Goal: Task Accomplishment & Management: Complete application form

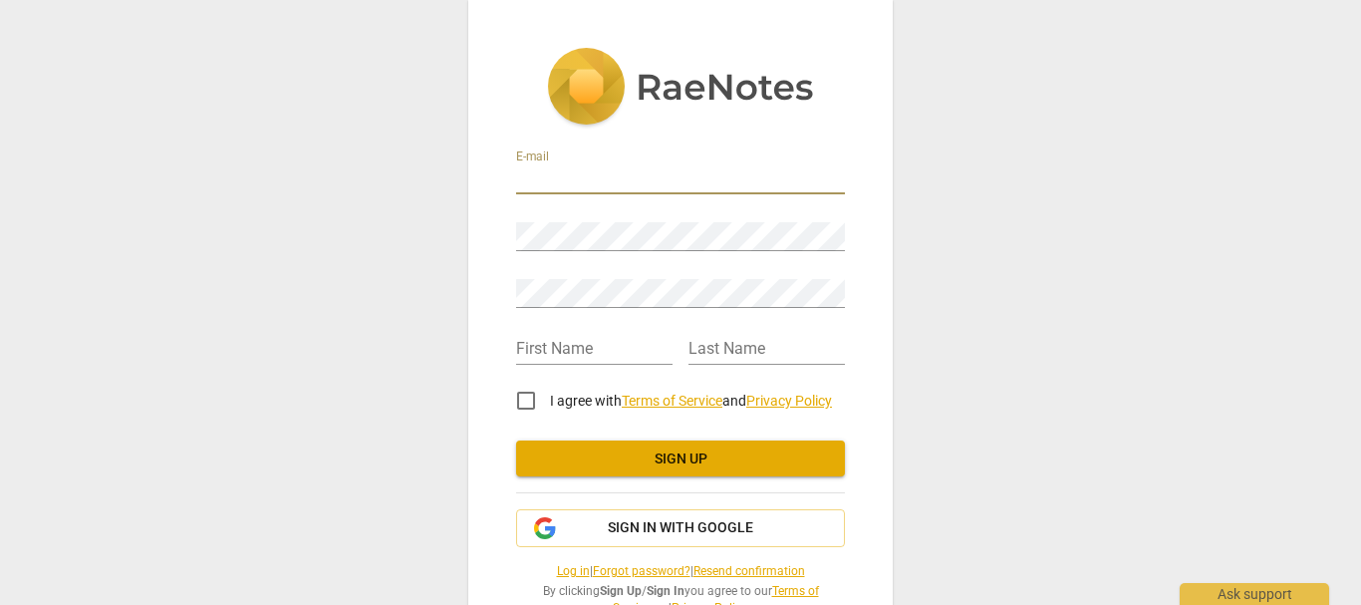
click at [592, 174] on input "email" at bounding box center [680, 179] width 329 height 29
type input "[EMAIL_ADDRESS][PERSON_NAME][DOMAIN_NAME]"
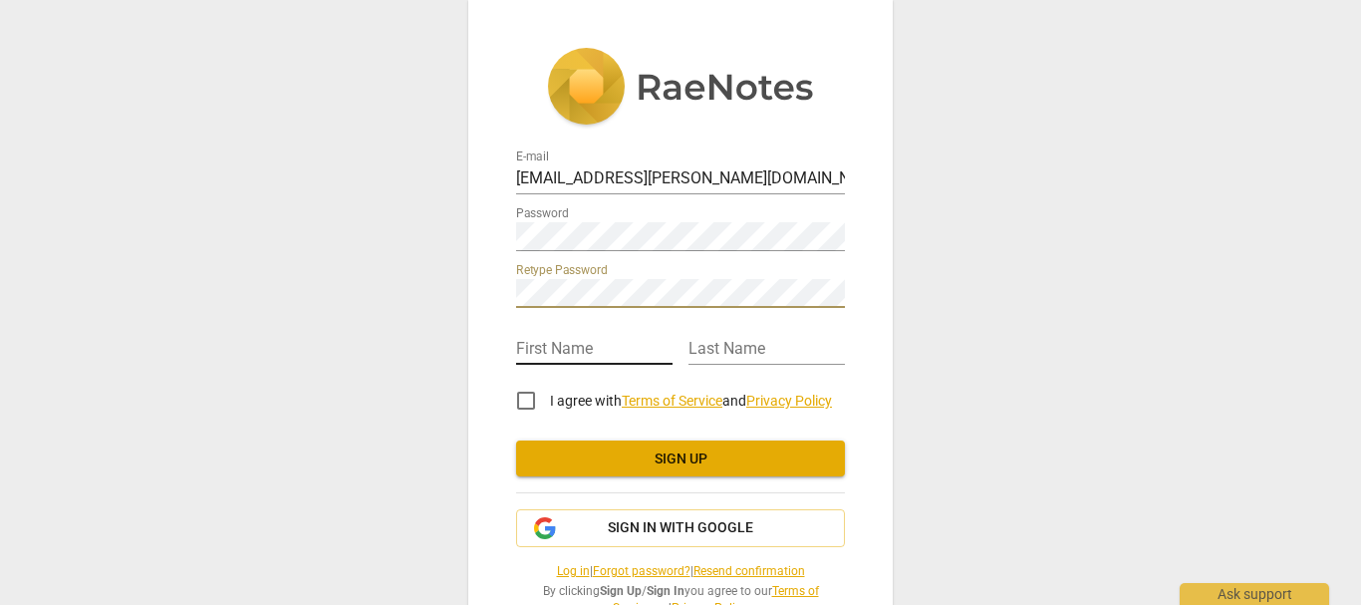
click at [535, 342] on input "text" at bounding box center [594, 350] width 156 height 29
type input "[PERSON_NAME]"
click at [717, 350] on input "text" at bounding box center [767, 350] width 156 height 29
type input "[PERSON_NAME]"
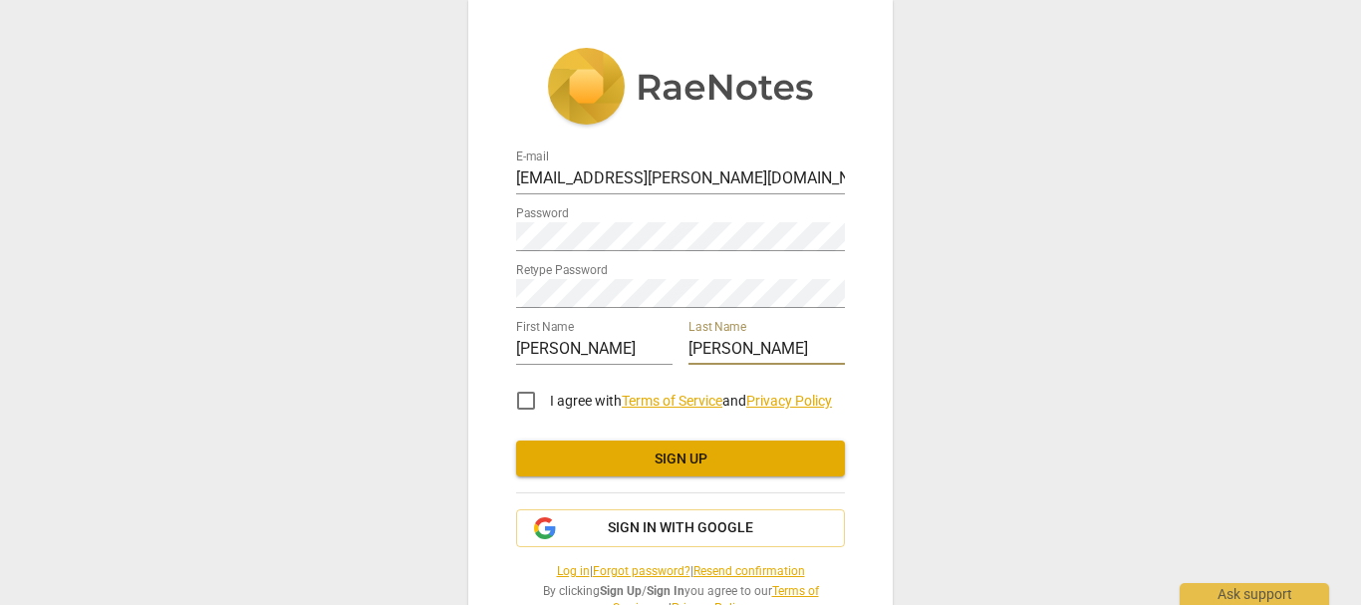
click at [525, 403] on input "I agree with Terms of Service and Privacy Policy" at bounding box center [526, 401] width 48 height 48
checkbox input "true"
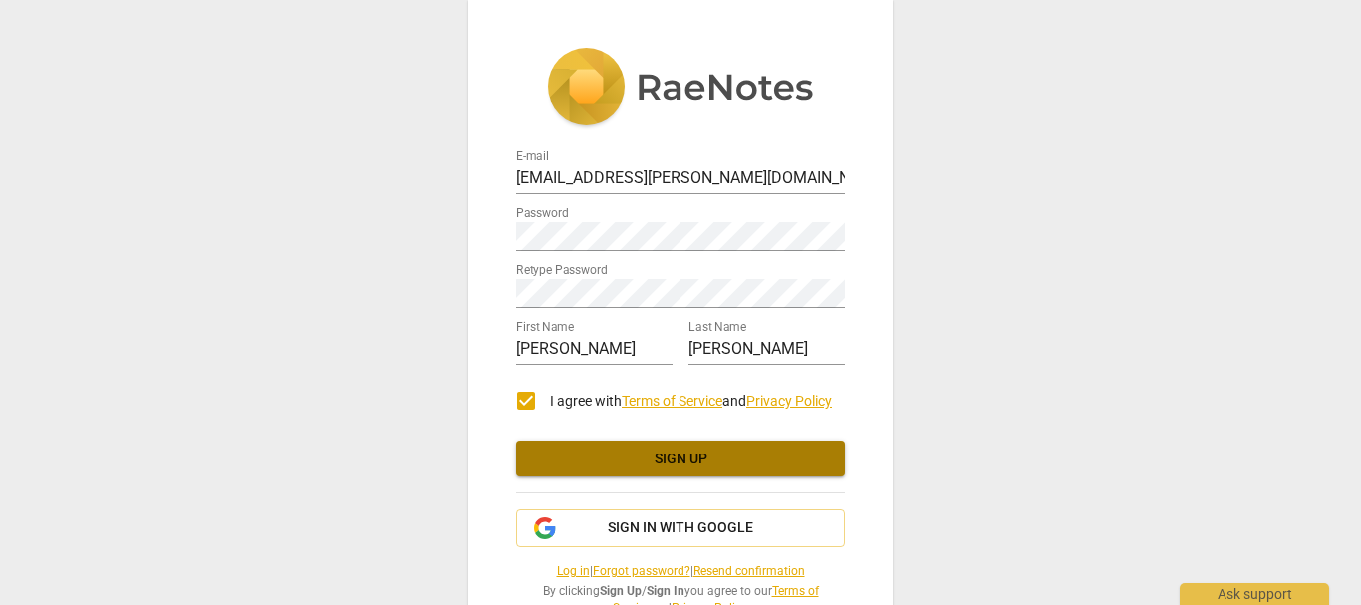
click at [659, 451] on span "Sign up" at bounding box center [680, 459] width 297 height 20
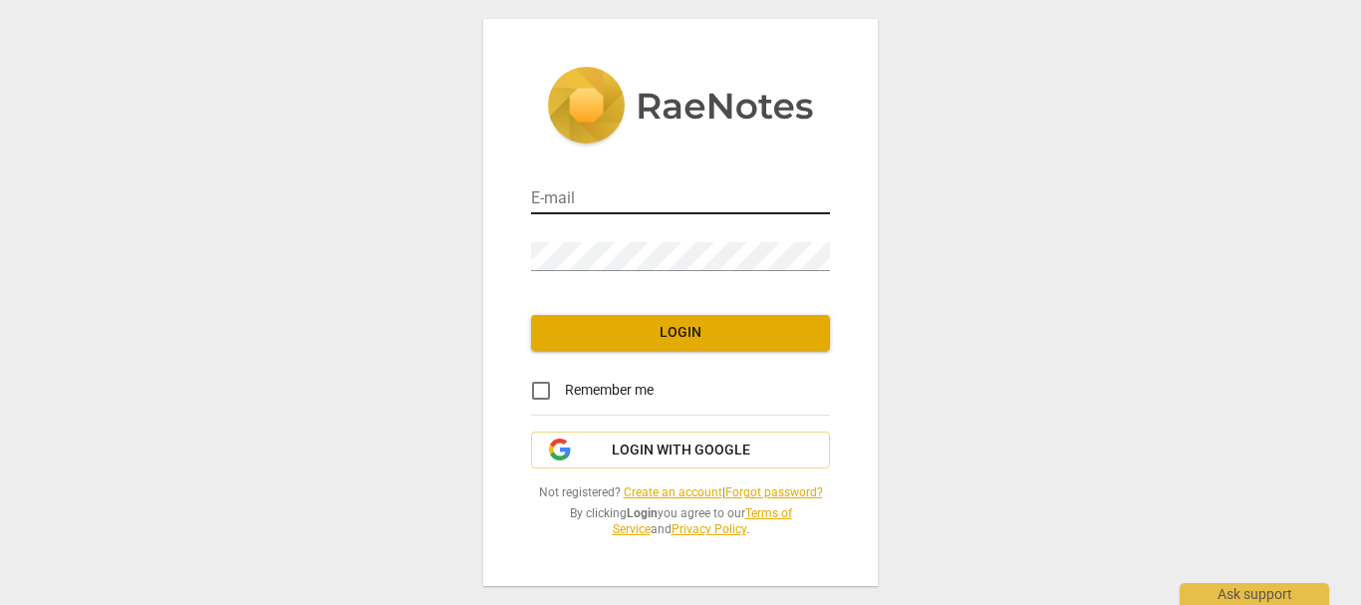
click at [549, 200] on input "email" at bounding box center [680, 199] width 299 height 29
type input "[EMAIL_ADDRESS][PERSON_NAME][DOMAIN_NAME]"
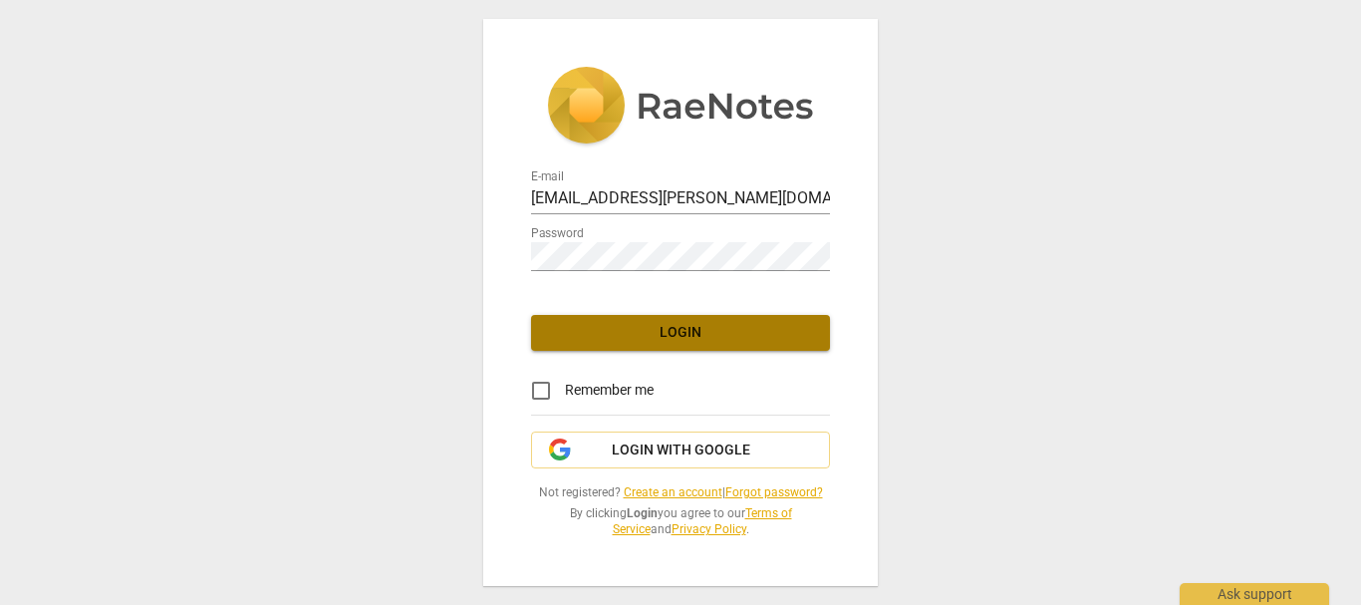
click at [665, 325] on span "Login" at bounding box center [680, 333] width 267 height 20
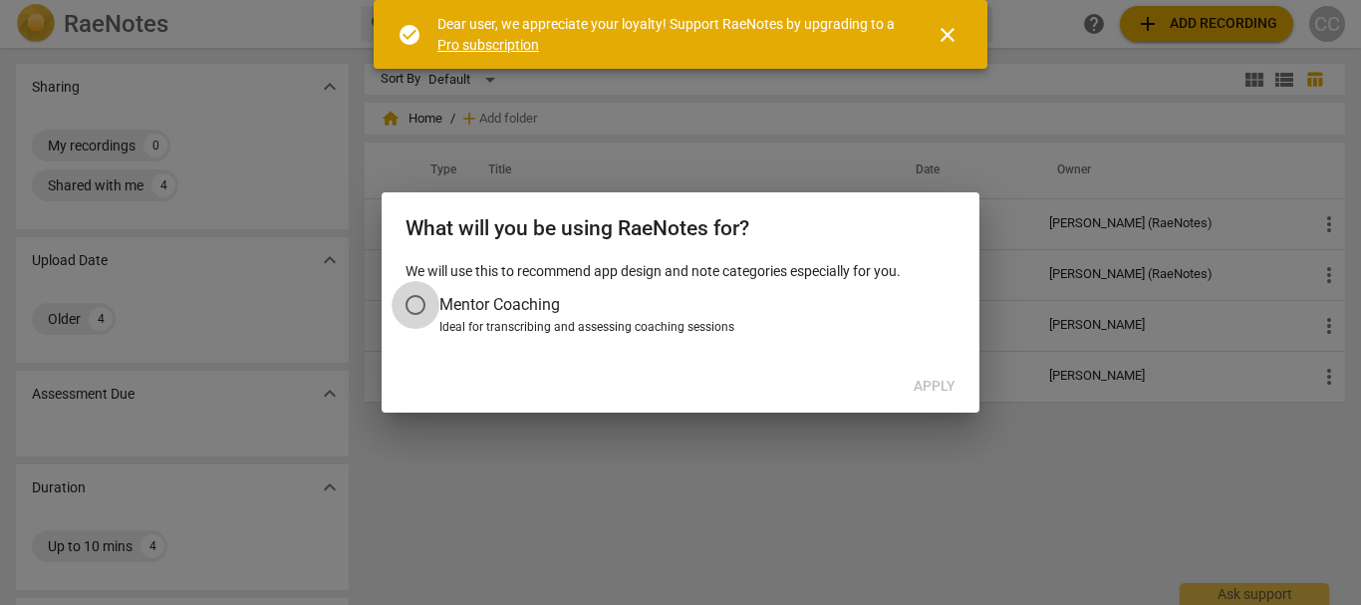
click at [416, 302] on input "Mentor Coaching" at bounding box center [416, 305] width 48 height 48
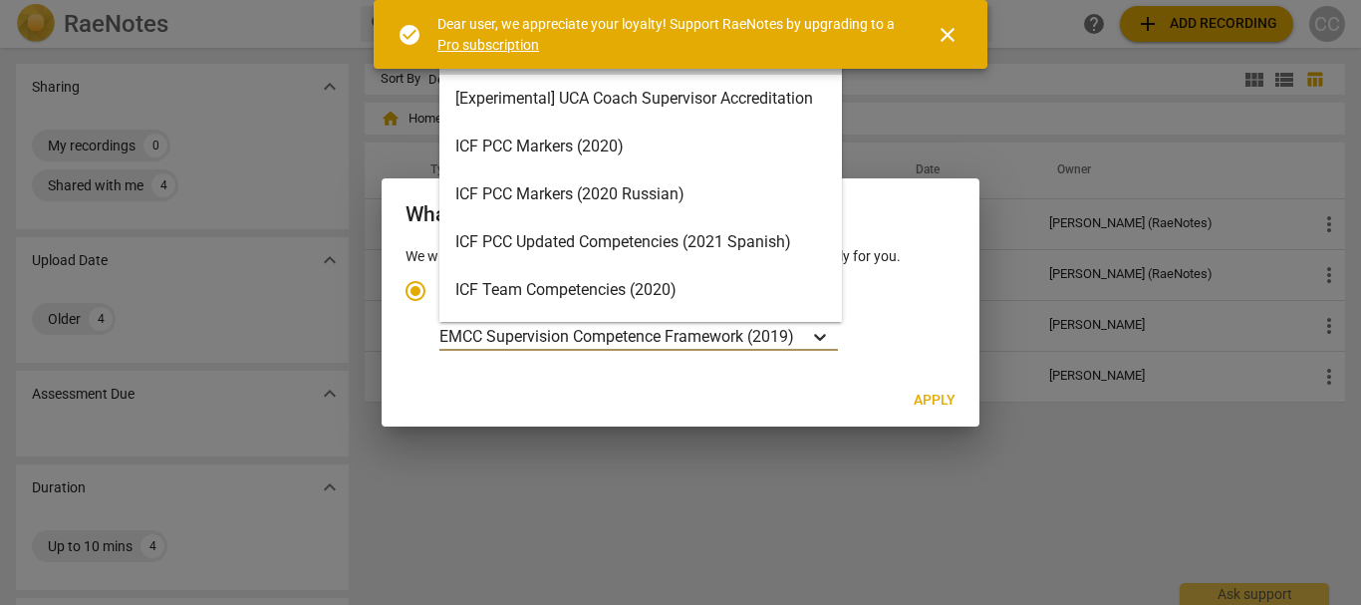
click at [822, 337] on icon "Account type" at bounding box center [820, 337] width 12 height 7
click at [0, 0] on input "Ideal for transcribing and assessing coaching sessions 16 results available. Us…" at bounding box center [0, 0] width 0 height 0
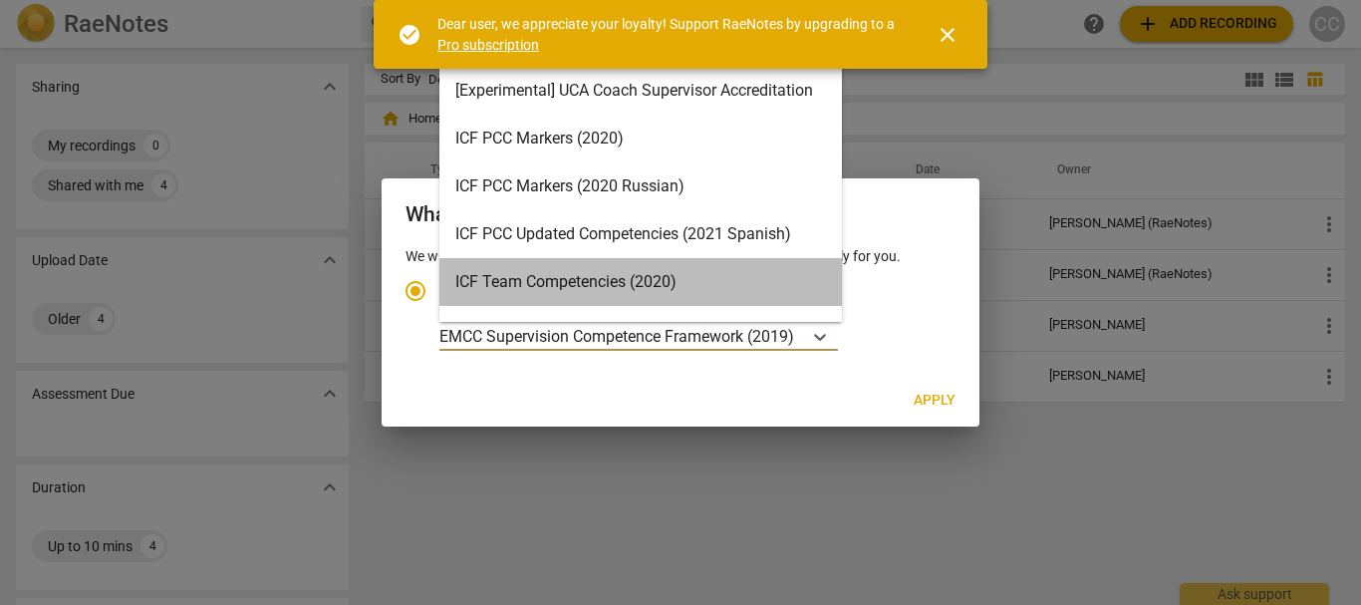
click at [687, 275] on div "ICF Team Competencies (2020)" at bounding box center [640, 282] width 403 height 48
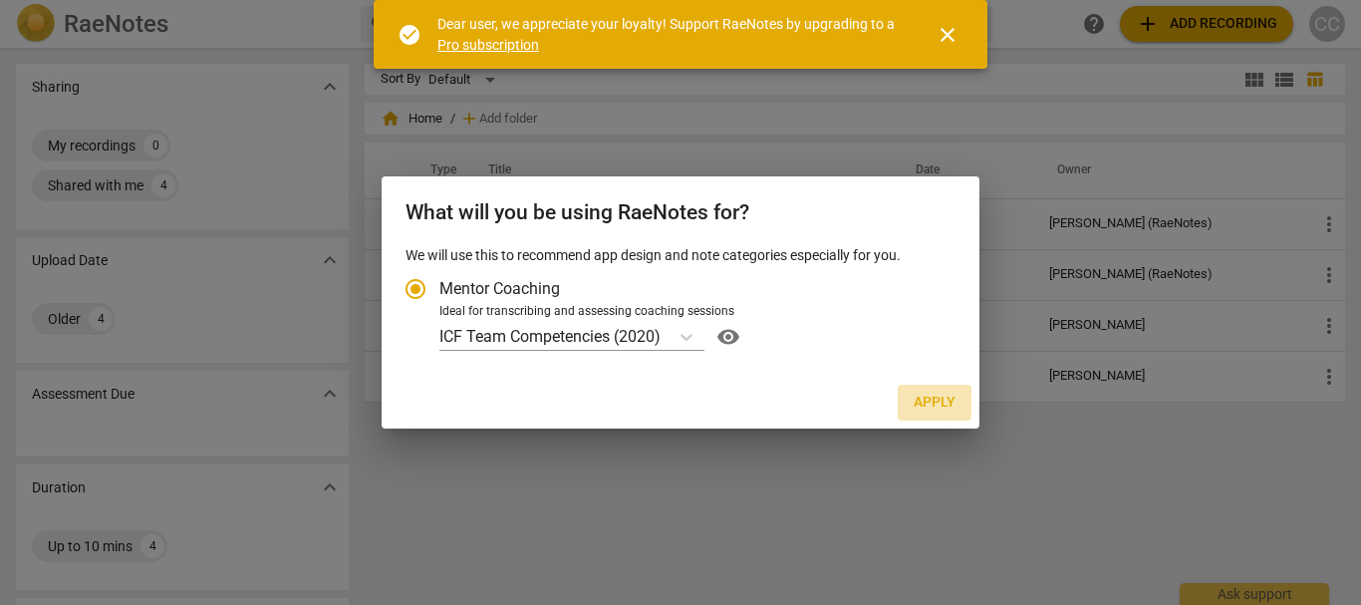
click at [942, 397] on span "Apply" at bounding box center [935, 403] width 42 height 20
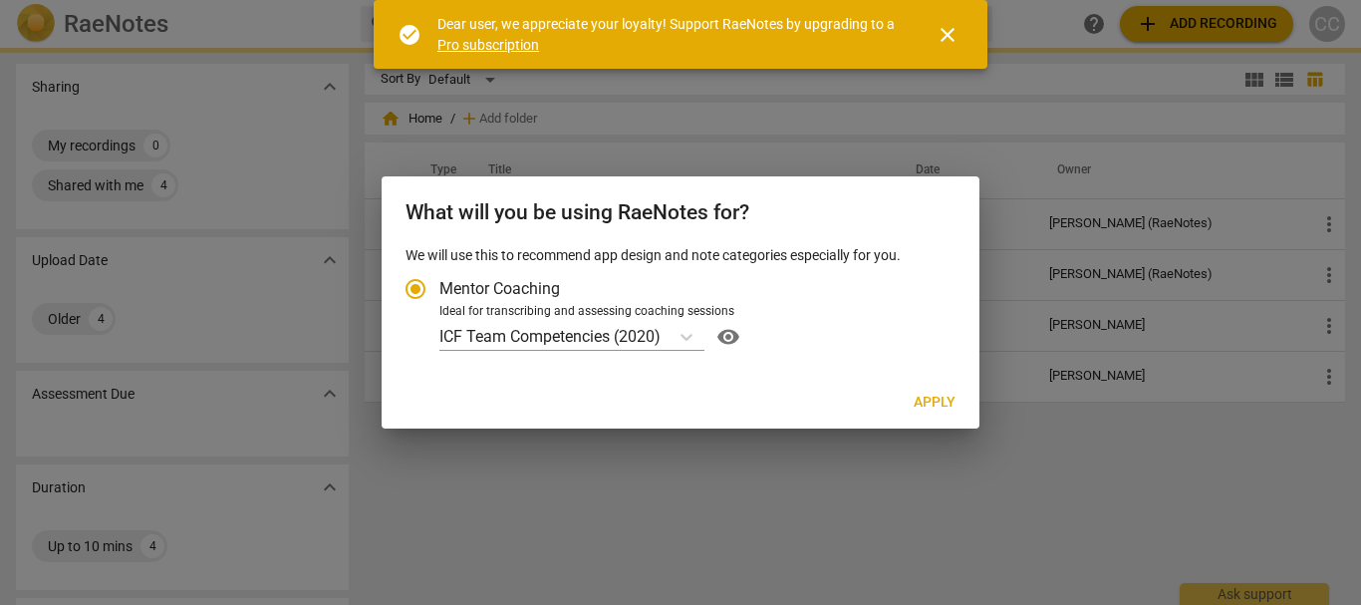
radio input "false"
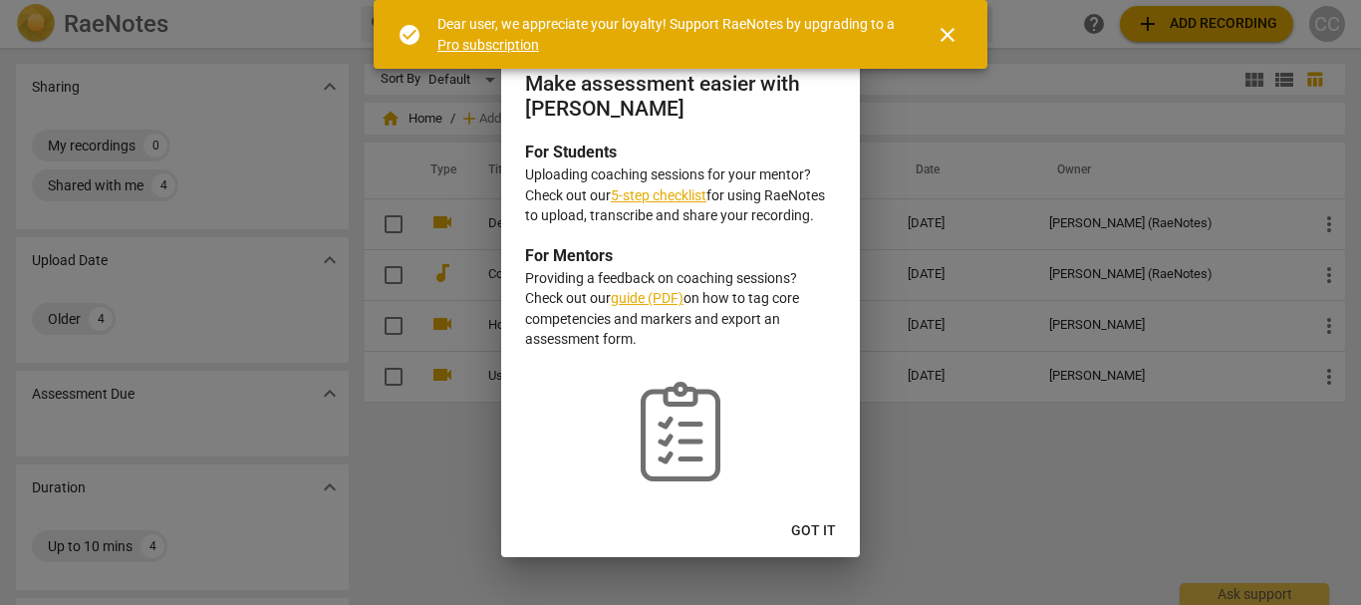
click at [684, 192] on link "5-step checklist" at bounding box center [659, 195] width 96 height 16
click at [946, 40] on span "close" at bounding box center [948, 35] width 24 height 24
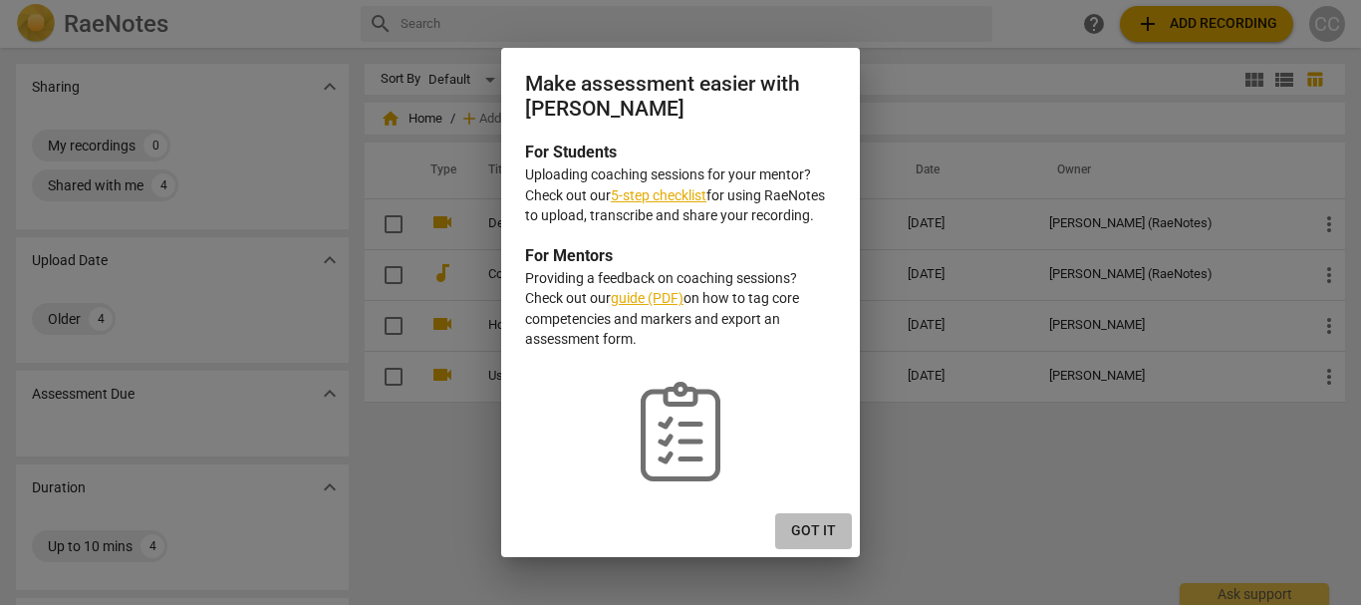
click at [811, 526] on span "Got it" at bounding box center [813, 531] width 45 height 20
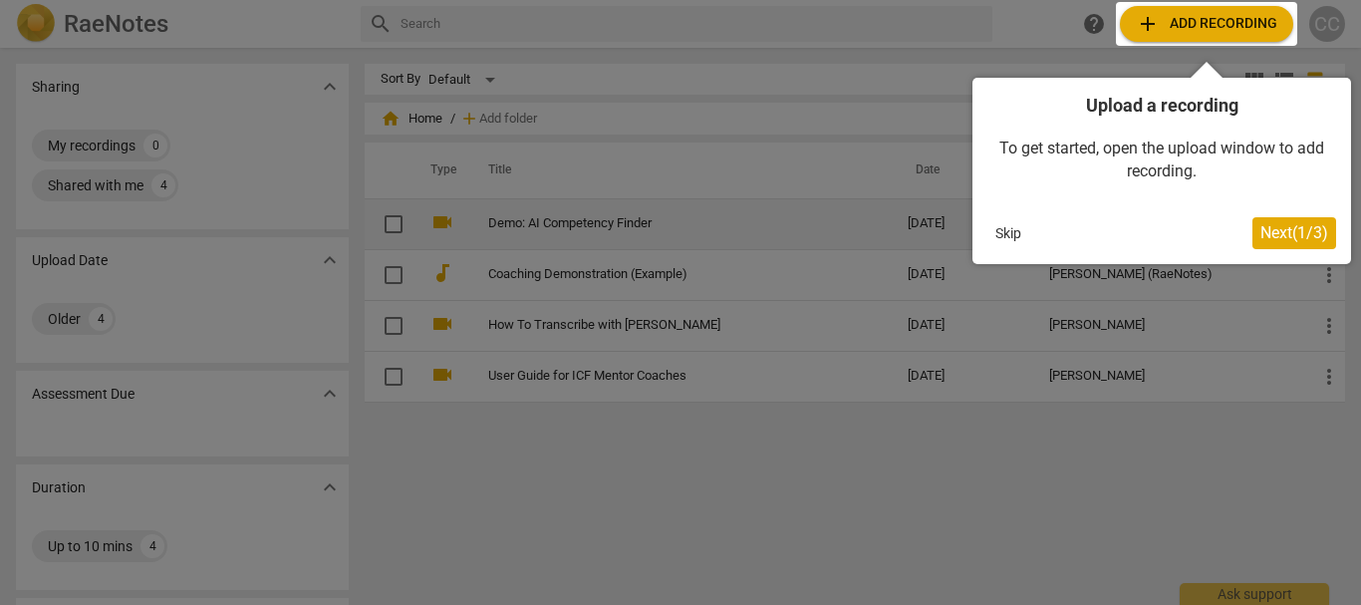
click at [997, 225] on button "Skip" at bounding box center [1008, 233] width 42 height 30
